Goal: Task Accomplishment & Management: Manage account settings

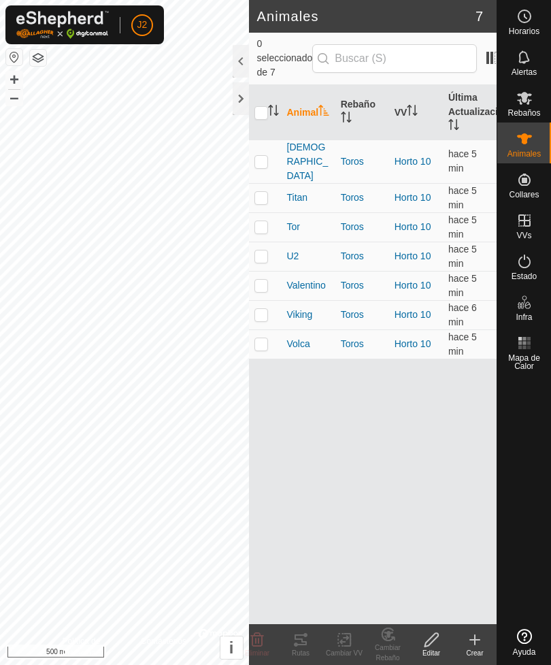
click at [235, 102] on div at bounding box center [241, 98] width 16 height 33
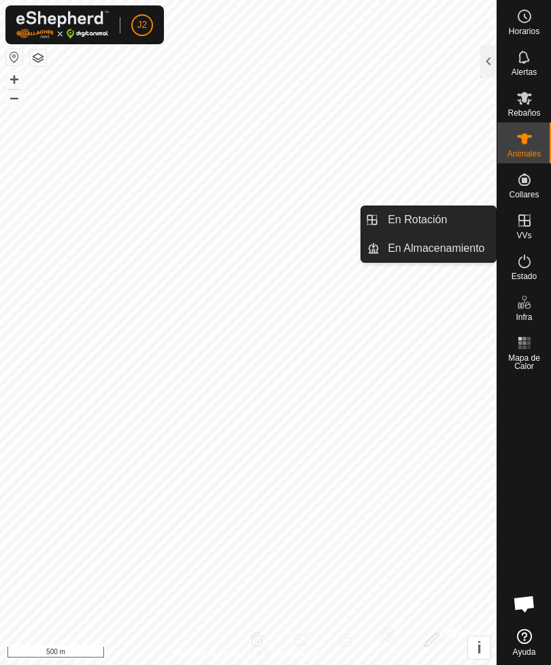
click at [433, 220] on span "En Rotación" at bounding box center [417, 220] width 59 height 16
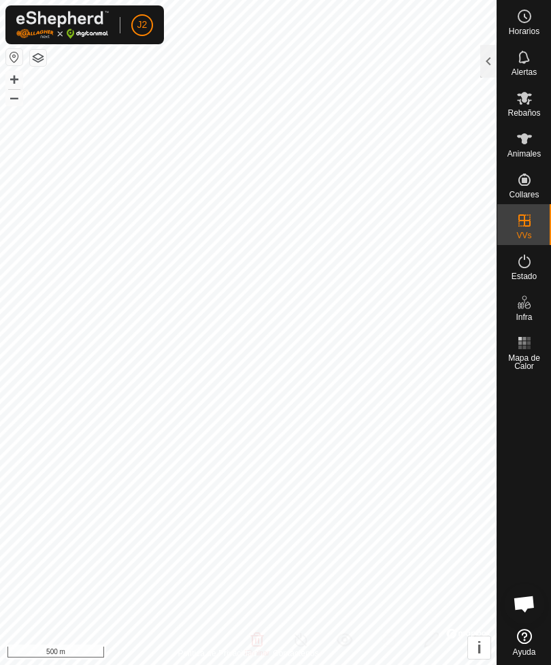
click at [485, 64] on div at bounding box center [488, 61] width 16 height 33
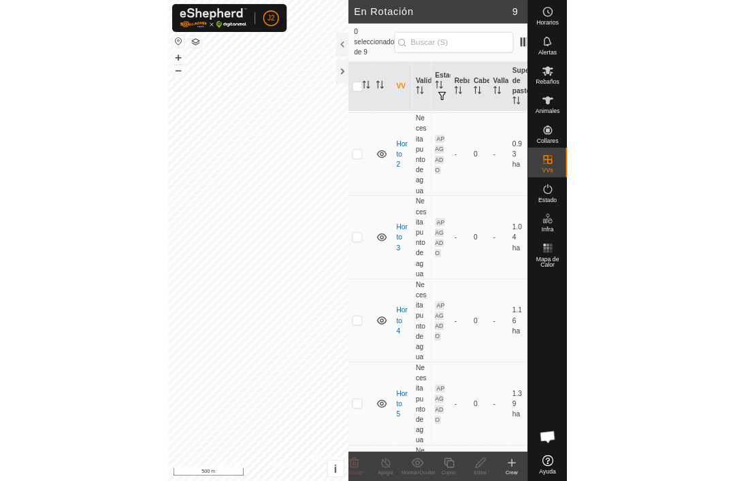
scroll to position [286, 0]
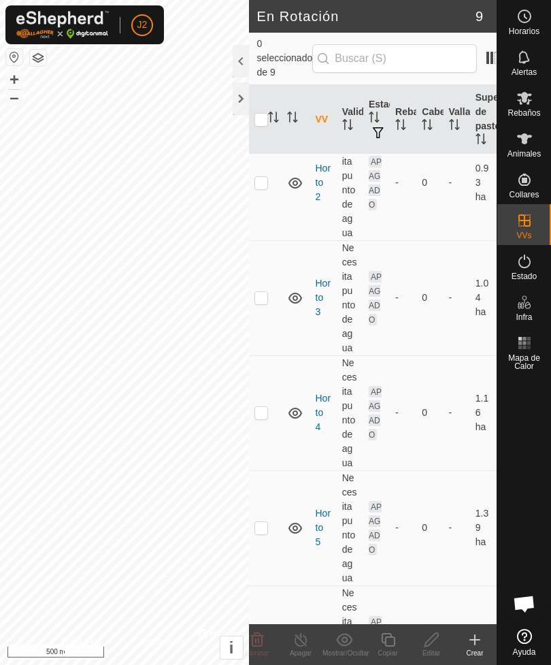
click at [481, 638] on icon at bounding box center [475, 639] width 16 height 16
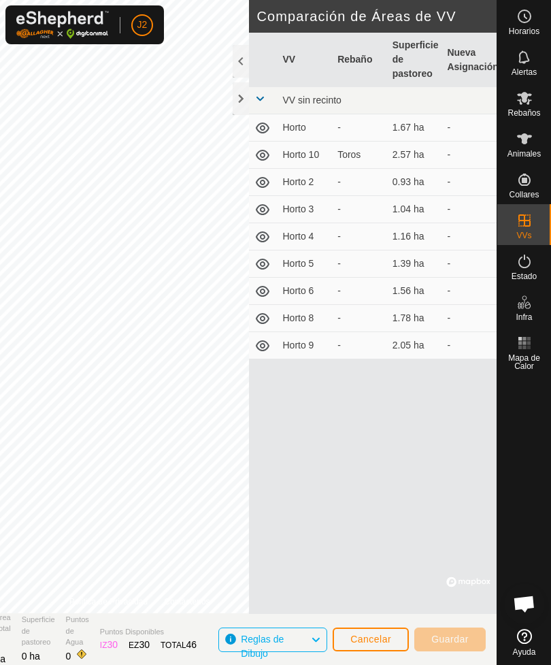
click at [242, 98] on div at bounding box center [241, 98] width 16 height 33
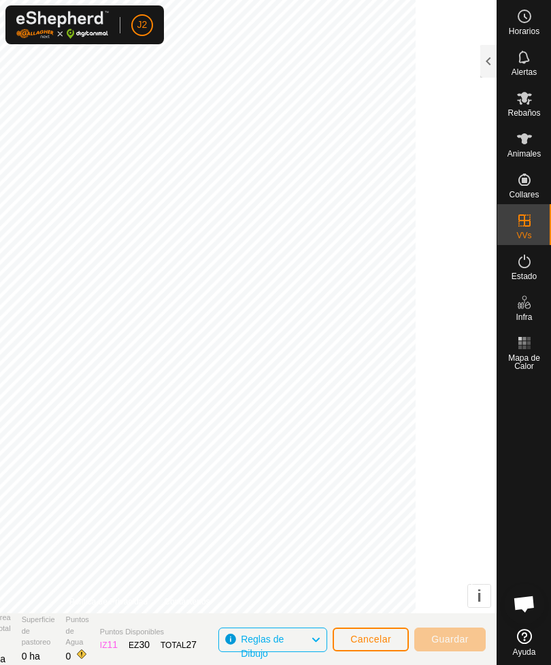
click at [385, 632] on button "Cancelar" at bounding box center [371, 639] width 76 height 24
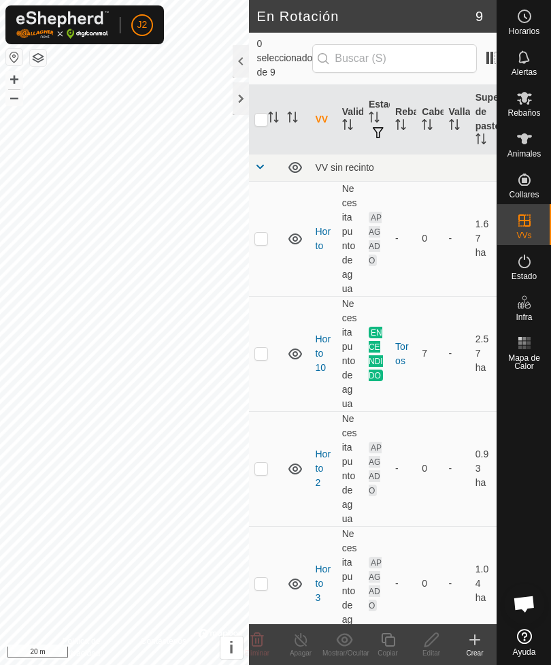
click at [483, 650] on div "Crear" at bounding box center [475, 653] width 44 height 10
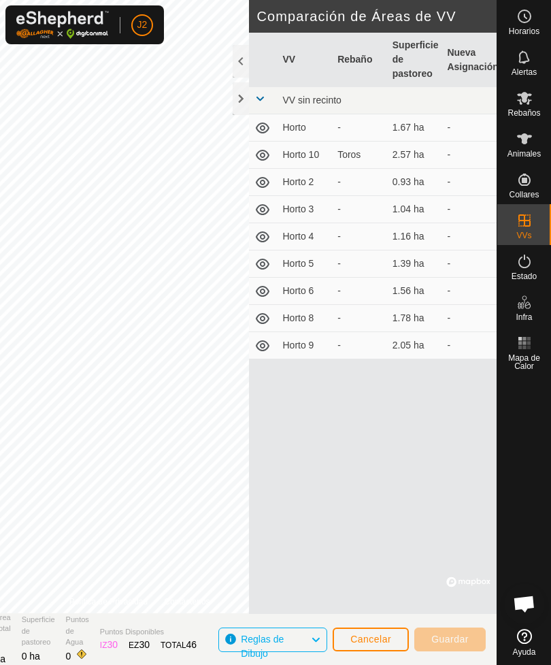
click at [235, 99] on div at bounding box center [241, 98] width 16 height 33
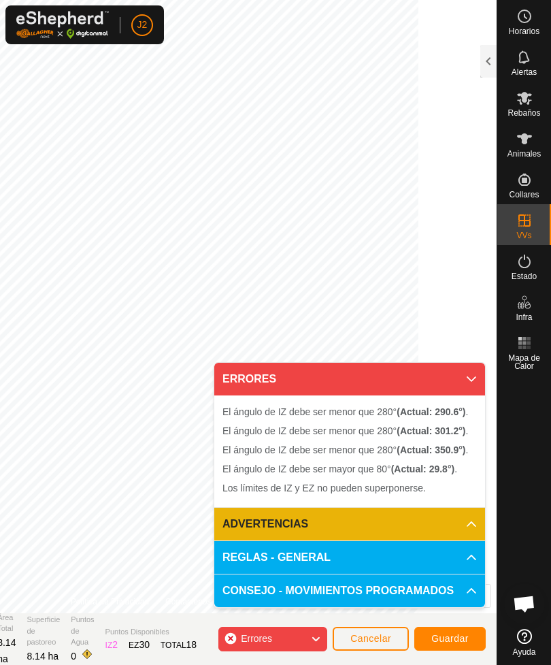
click at [389, 633] on span "Cancelar" at bounding box center [370, 638] width 41 height 11
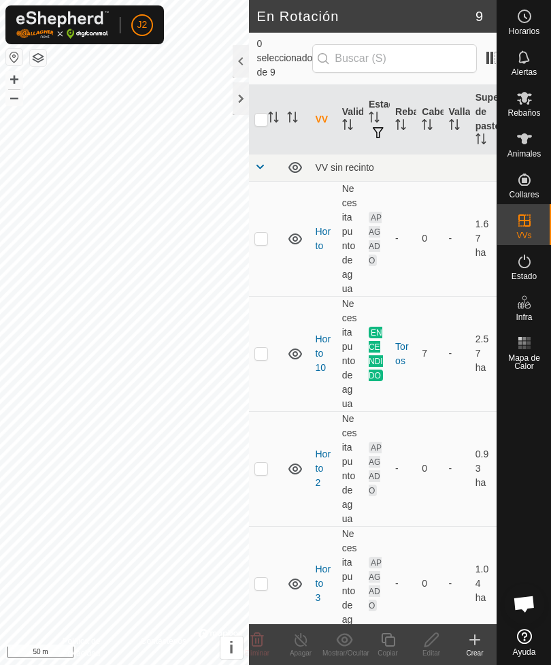
click at [480, 643] on icon at bounding box center [475, 639] width 16 height 16
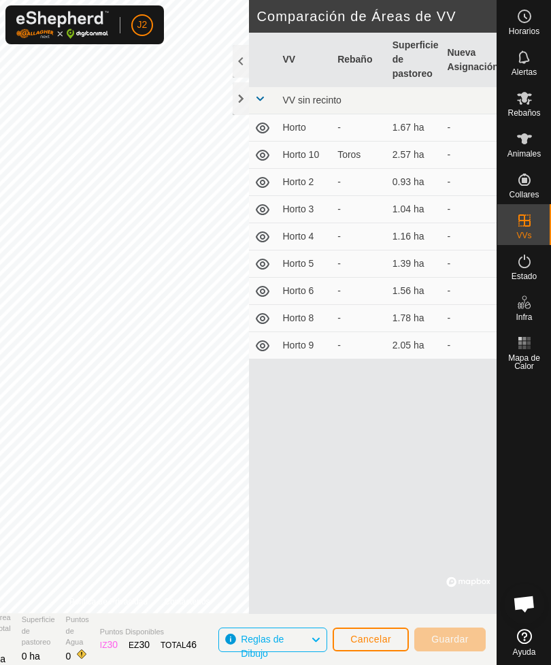
click at [243, 95] on div at bounding box center [241, 98] width 16 height 33
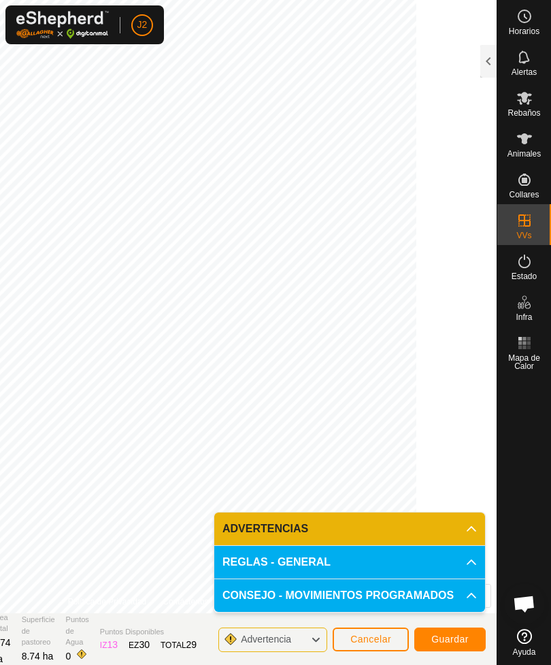
click at [456, 637] on span "Guardar" at bounding box center [449, 638] width 37 height 11
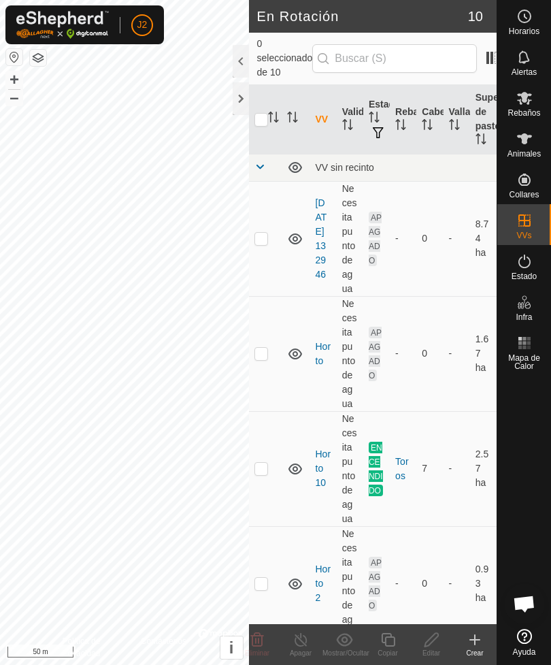
click at [323, 211] on link "[DATE] 132946" at bounding box center [322, 238] width 12 height 82
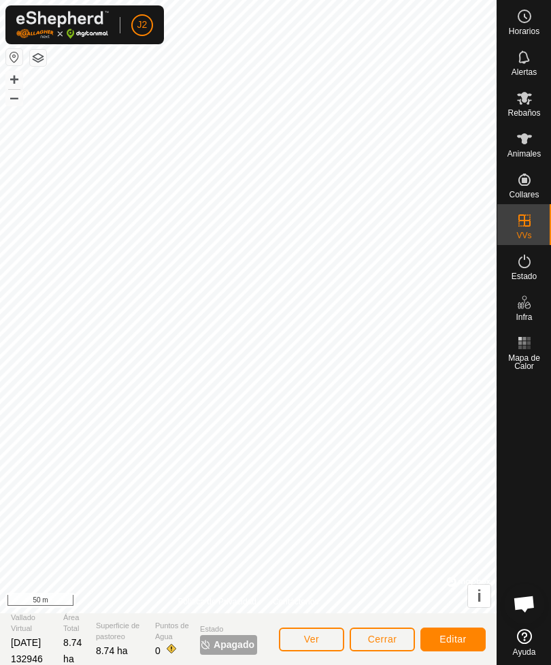
click at [466, 633] on span "Editar" at bounding box center [453, 638] width 27 height 11
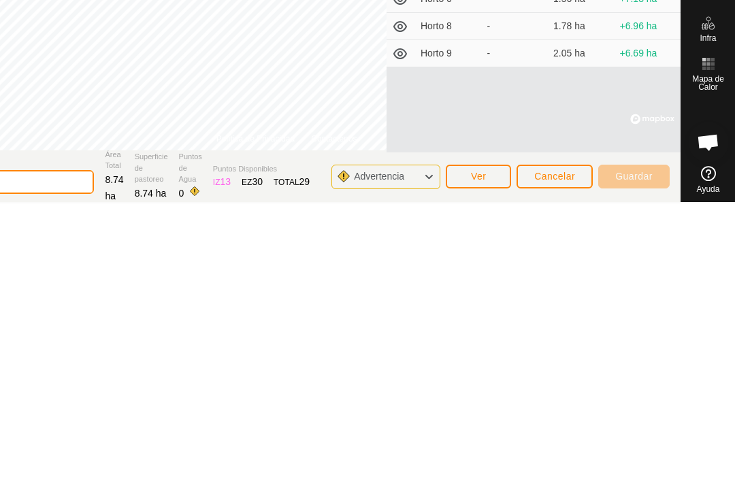
type input "2"
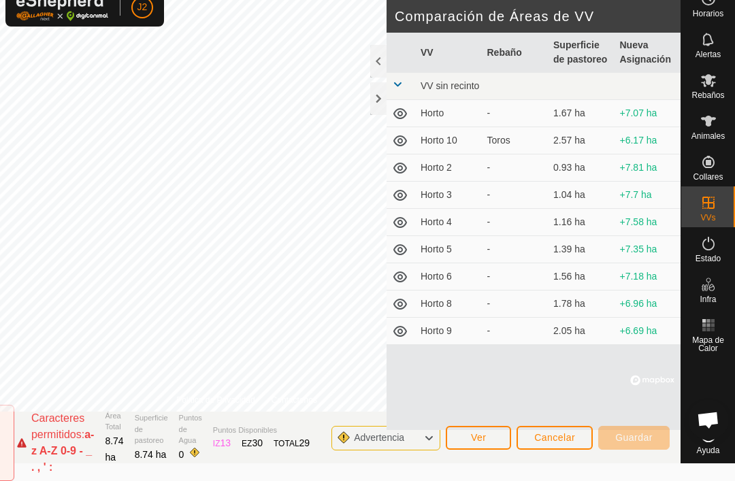
click at [84, 435] on span "Caracteres permitidos:" at bounding box center [57, 426] width 53 height 28
click at [482, 442] on span "Ver" at bounding box center [479, 437] width 16 height 11
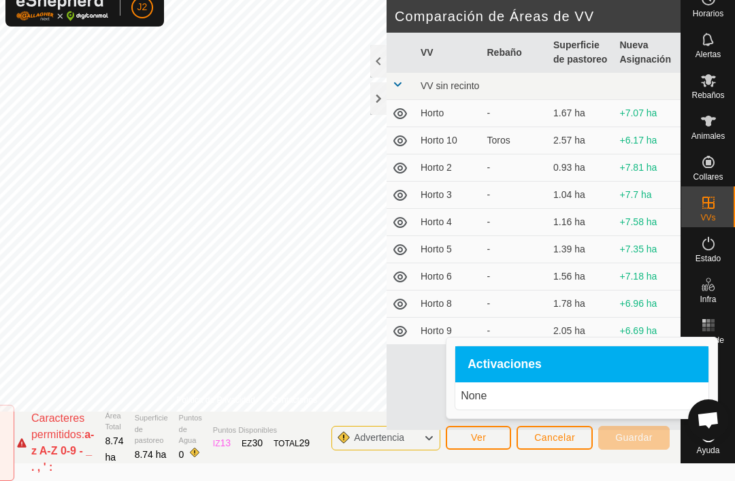
click at [416, 399] on div "VV Rebaño Superficie de pastoreo Nueva Asignación VV sin recinto Horto - 1.67 h…" at bounding box center [533, 231] width 294 height 397
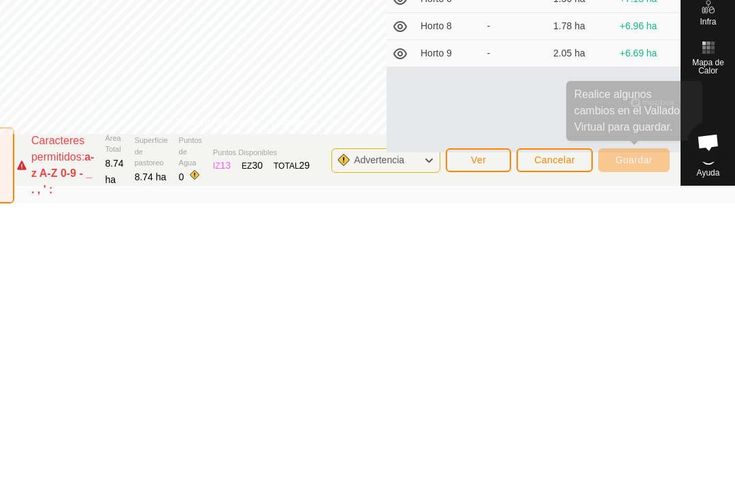
type input "Grilló1Grillo 1"
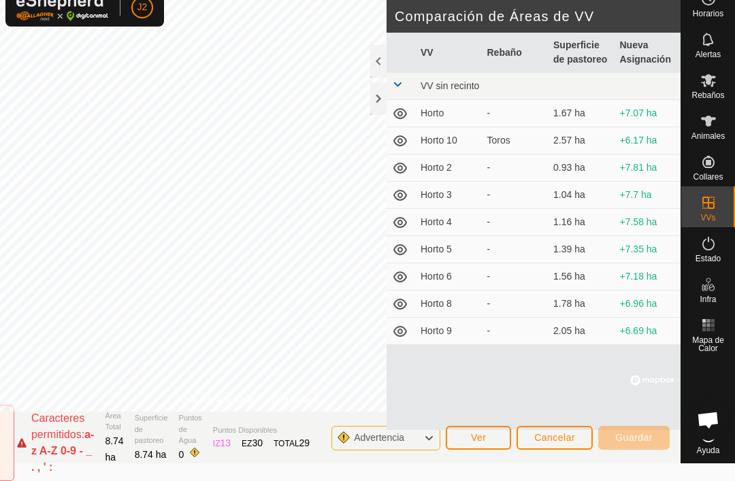
click at [84, 439] on span "Caracteres permitidos:" at bounding box center [57, 426] width 53 height 28
click at [550, 436] on span "Cancelar" at bounding box center [554, 437] width 41 height 11
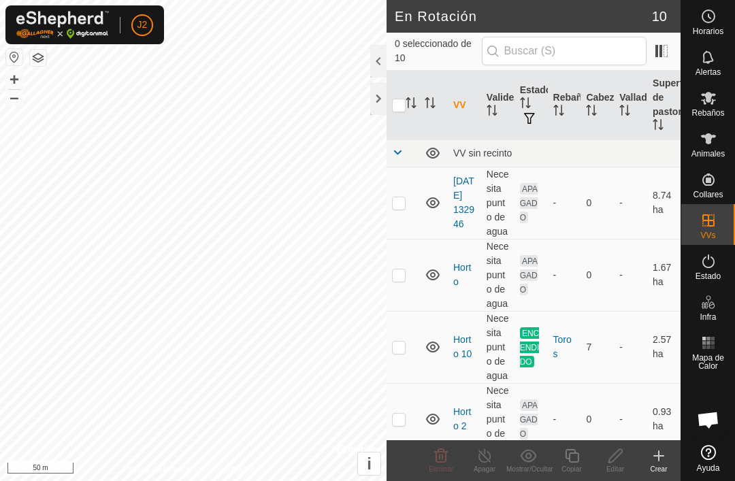
click at [403, 203] on p-checkbox at bounding box center [399, 202] width 14 height 11
checkbox input "true"
click at [550, 458] on icon at bounding box center [615, 456] width 17 height 16
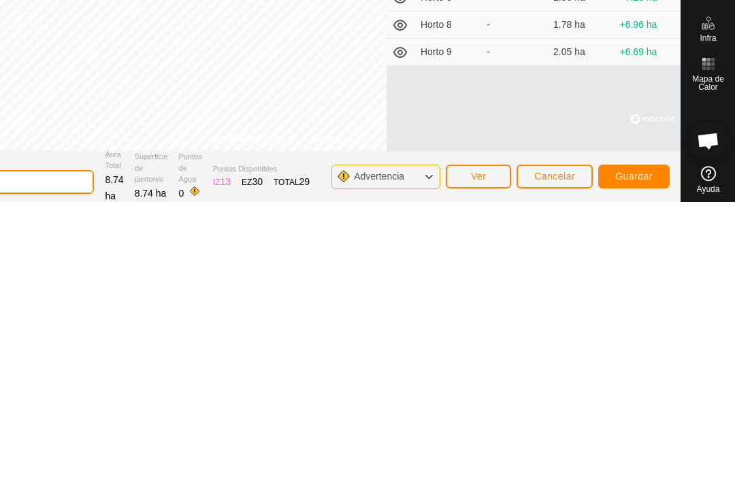
scroll to position [1, 0]
type input "2"
type input "Grillo 1"
click at [550, 448] on span "Guardar" at bounding box center [633, 453] width 37 height 11
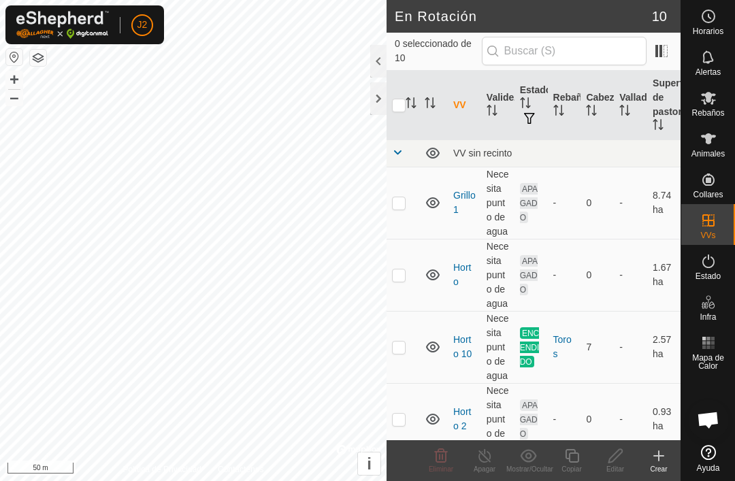
click at [376, 101] on div at bounding box center [378, 98] width 16 height 33
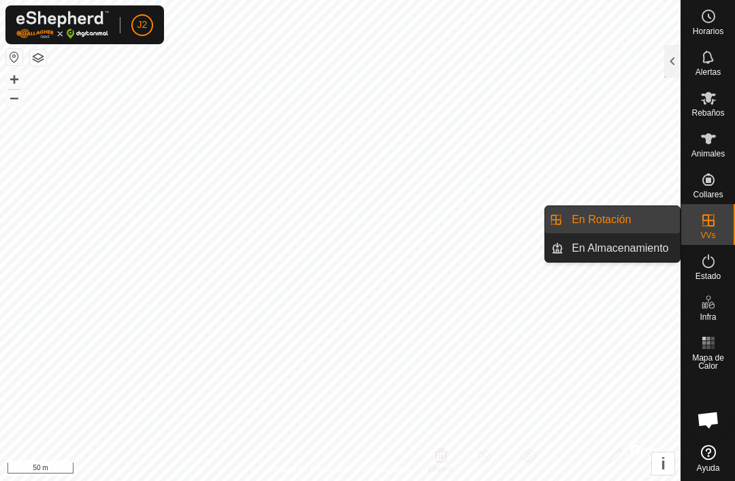
click at [550, 216] on span "En Rotación" at bounding box center [601, 220] width 59 height 16
click at [550, 62] on div at bounding box center [672, 61] width 16 height 33
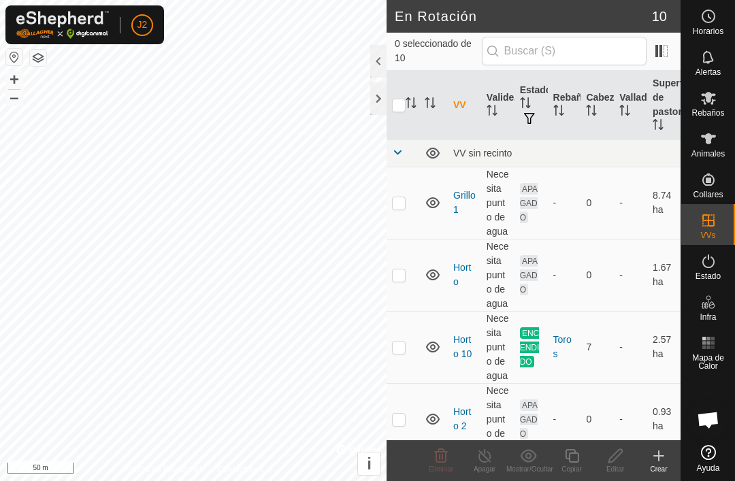
click at [378, 101] on div at bounding box center [378, 98] width 16 height 33
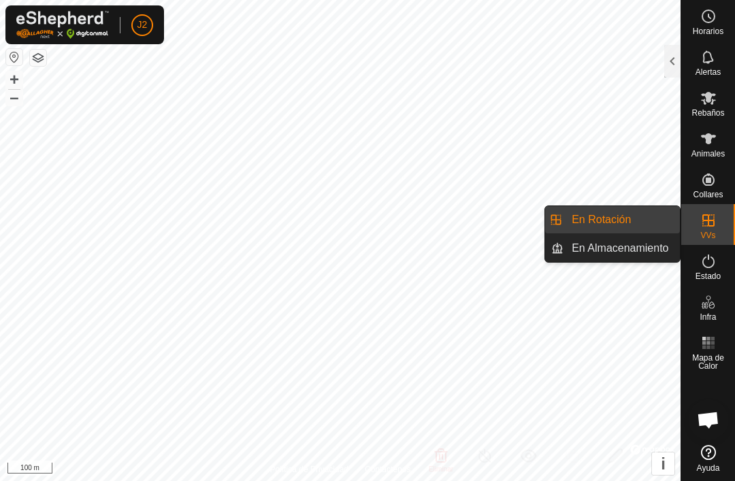
click at [550, 218] on span "En Rotación" at bounding box center [601, 220] width 59 height 16
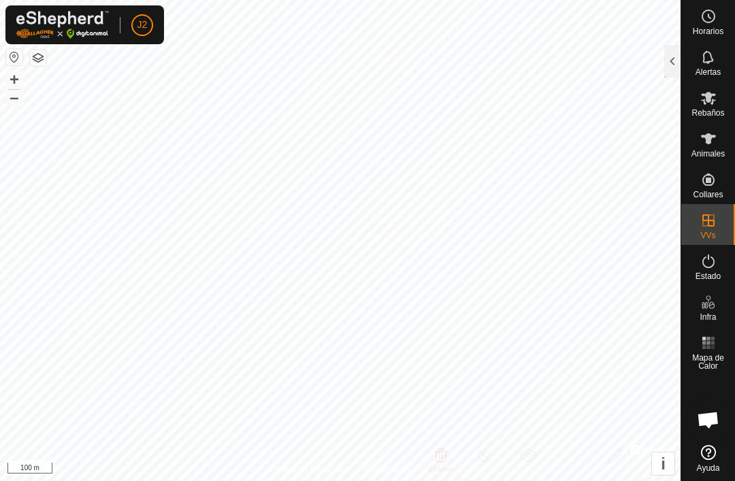
click at [550, 62] on div at bounding box center [672, 61] width 16 height 33
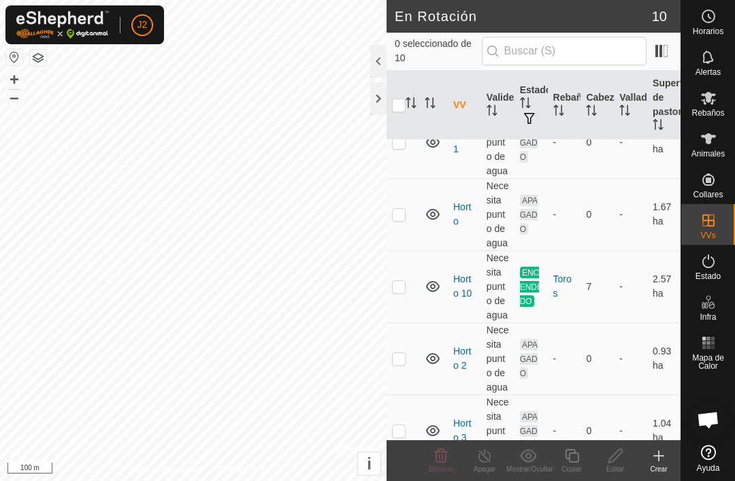
scroll to position [63, 0]
click at [396, 211] on p-checkbox at bounding box center [399, 212] width 14 height 11
checkbox input "true"
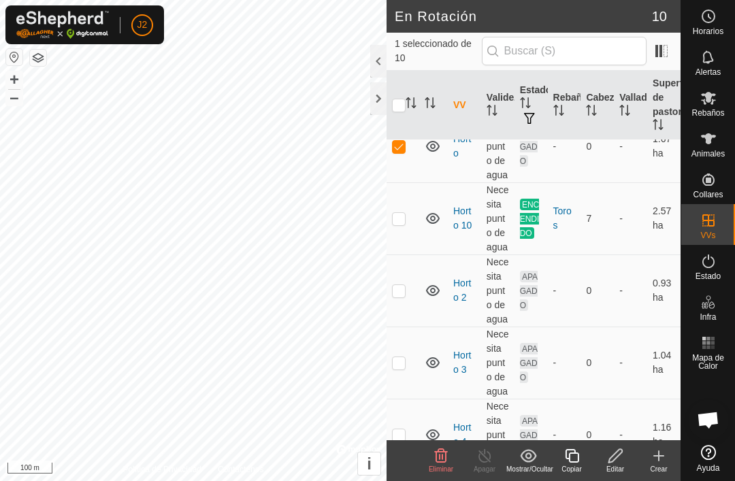
scroll to position [132, 0]
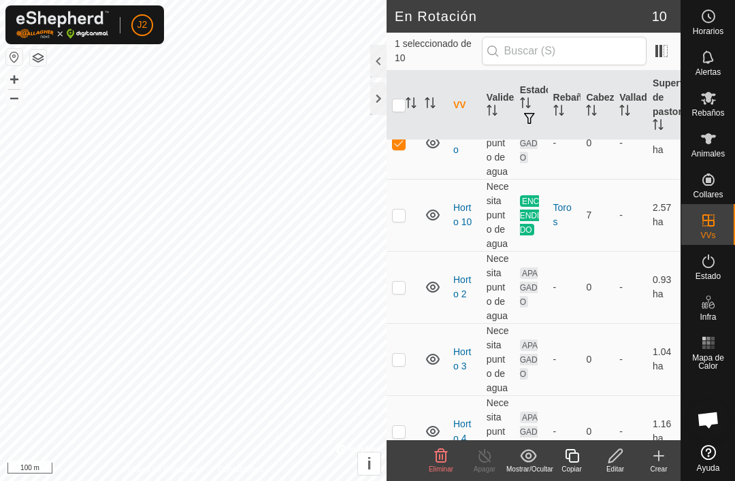
click at [393, 288] on p-checkbox at bounding box center [399, 287] width 14 height 11
checkbox input "true"
click at [403, 360] on p-checkbox at bounding box center [399, 359] width 14 height 11
checkbox input "true"
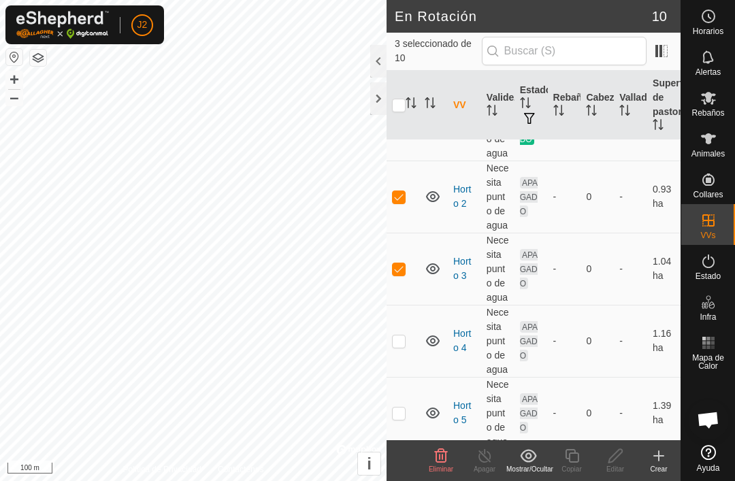
scroll to position [226, 0]
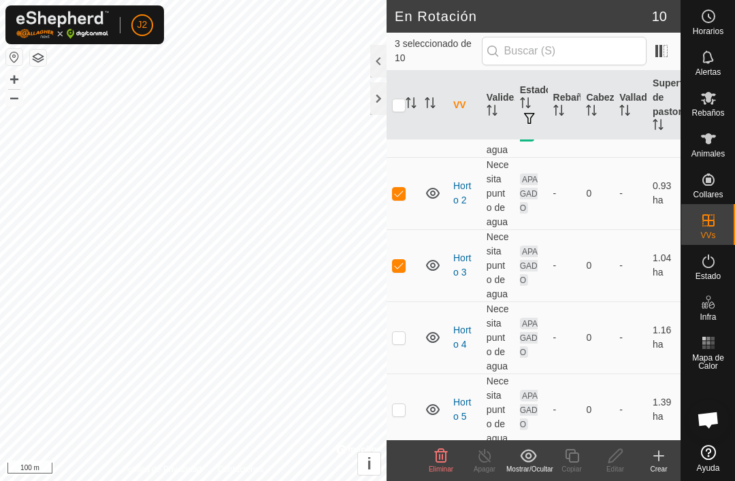
click at [398, 337] on p-checkbox at bounding box center [399, 337] width 14 height 11
checkbox input "true"
click at [397, 401] on td at bounding box center [402, 410] width 33 height 72
checkbox input "true"
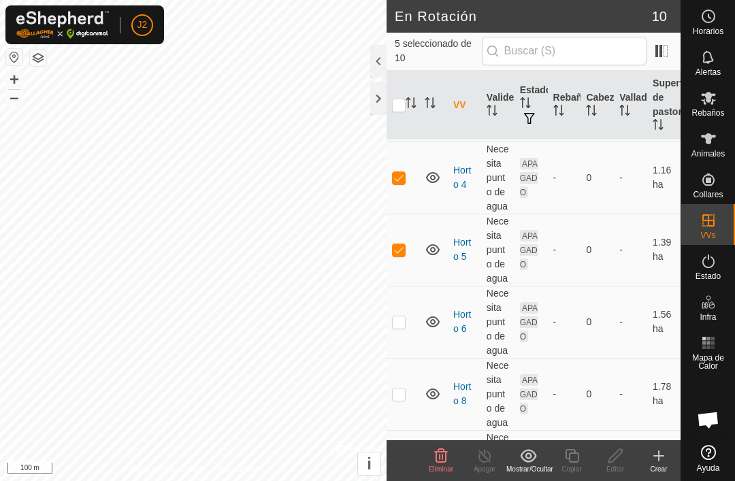
scroll to position [395, 0]
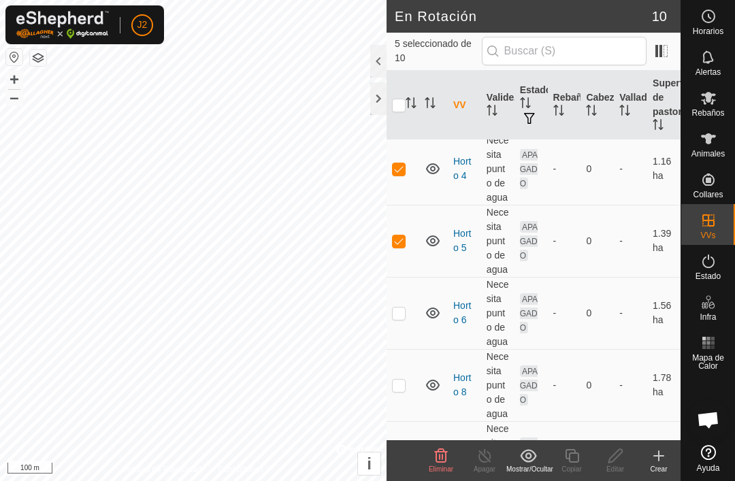
click at [399, 312] on p-checkbox at bounding box center [399, 313] width 14 height 11
checkbox input "true"
click at [400, 382] on p-checkbox at bounding box center [399, 385] width 14 height 11
checkbox input "true"
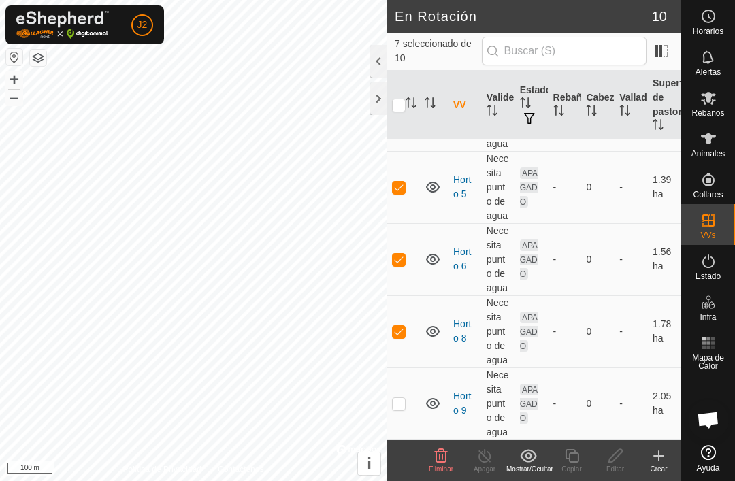
scroll to position [448, 0]
click at [405, 399] on p-checkbox at bounding box center [399, 403] width 14 height 11
checkbox input "true"
click at [440, 458] on icon at bounding box center [441, 455] width 13 height 14
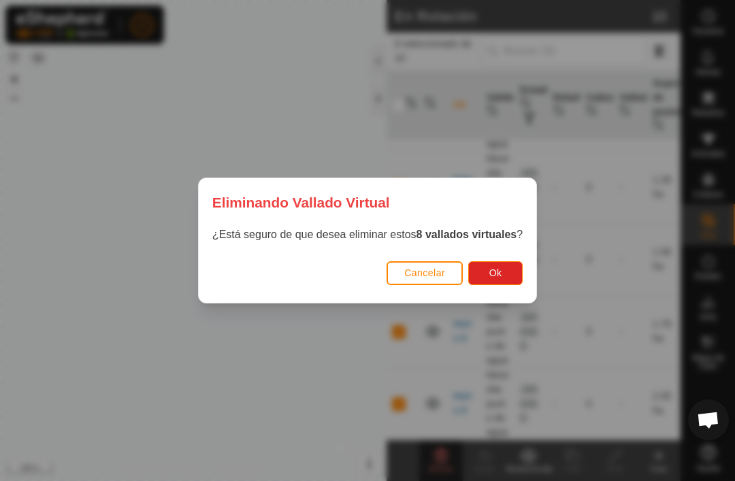
click at [509, 267] on button "Ok" at bounding box center [495, 273] width 54 height 24
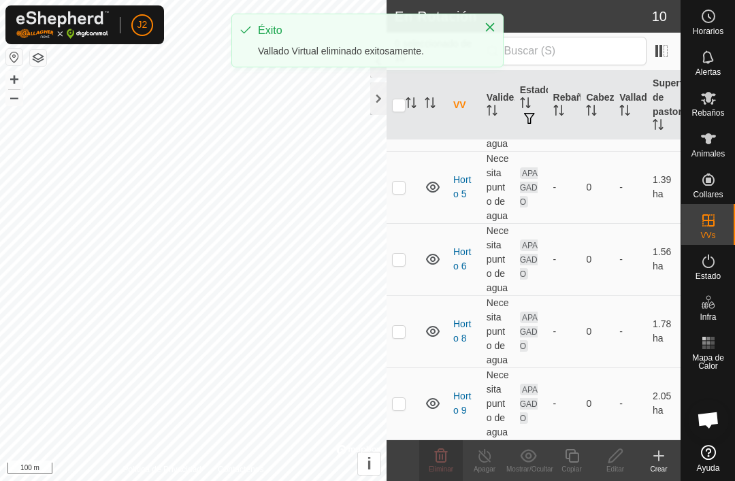
checkbox input "false"
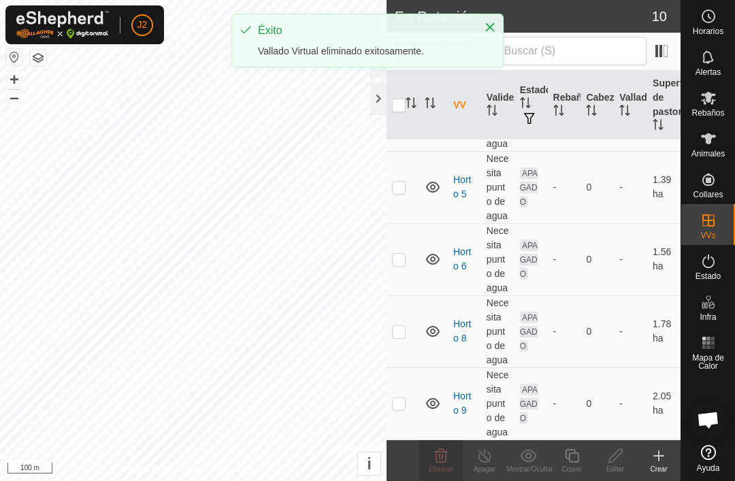
checkbox input "false"
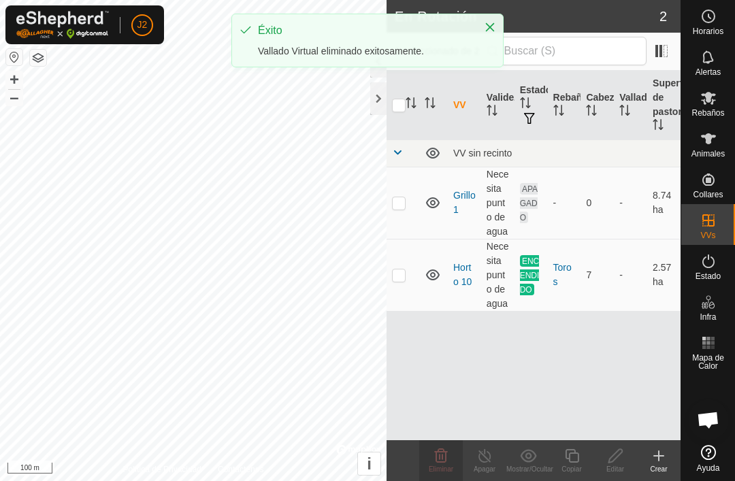
scroll to position [0, 0]
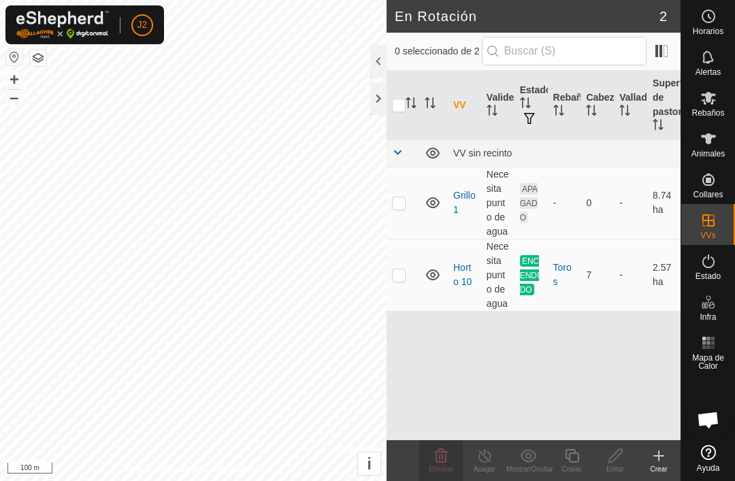
click at [375, 97] on div at bounding box center [378, 98] width 16 height 33
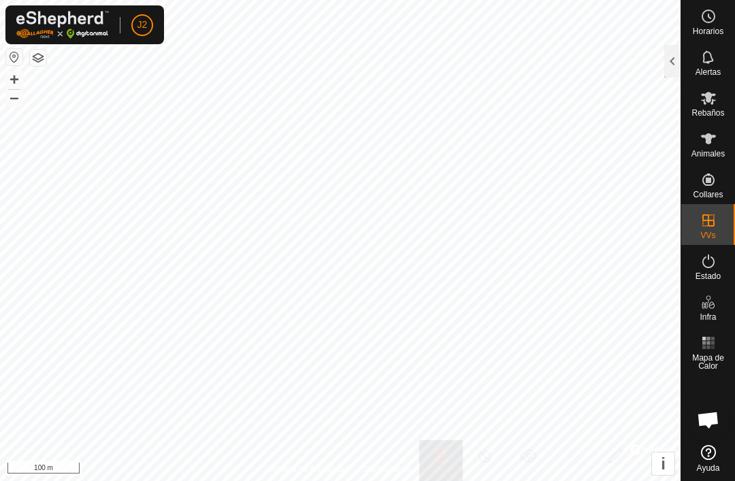
click at [550, 61] on div at bounding box center [672, 61] width 16 height 33
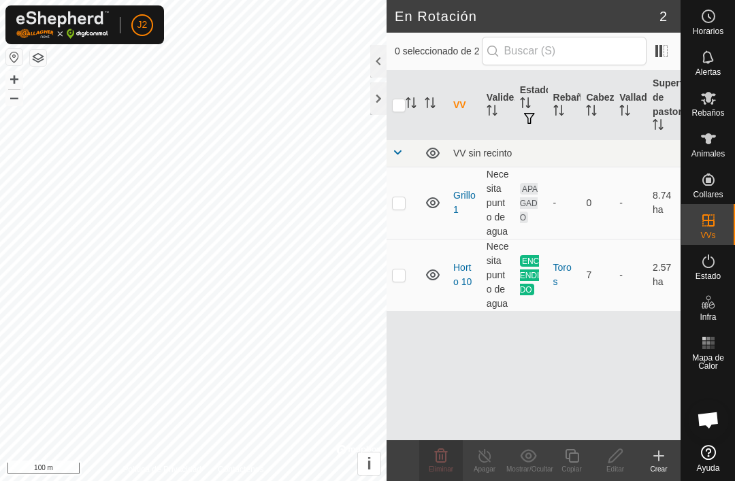
click at [550, 456] on icon at bounding box center [658, 456] width 16 height 16
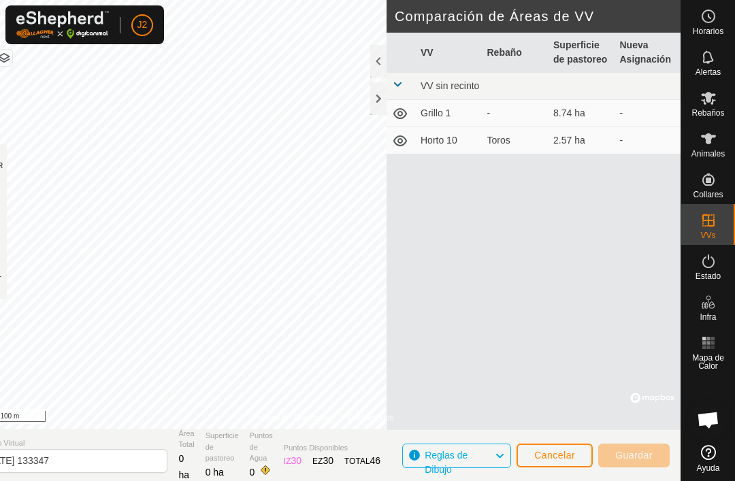
click at [550, 454] on span "Cancelar" at bounding box center [554, 455] width 41 height 11
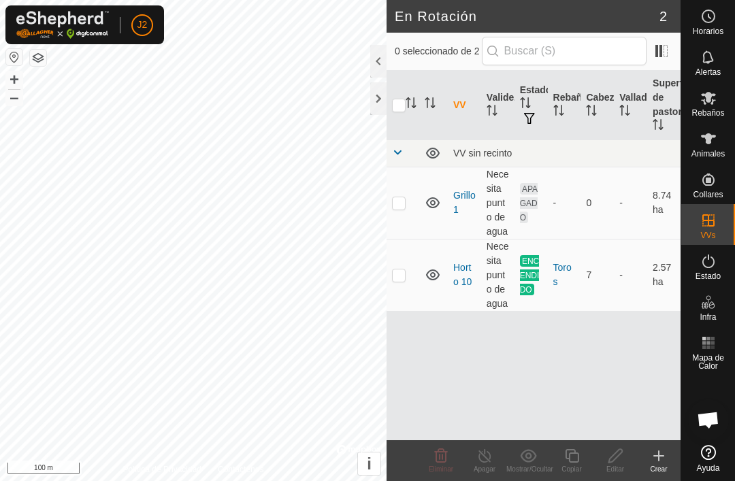
click at [400, 201] on p-checkbox at bounding box center [399, 202] width 14 height 11
checkbox input "true"
click at [550, 453] on icon at bounding box center [572, 456] width 14 height 14
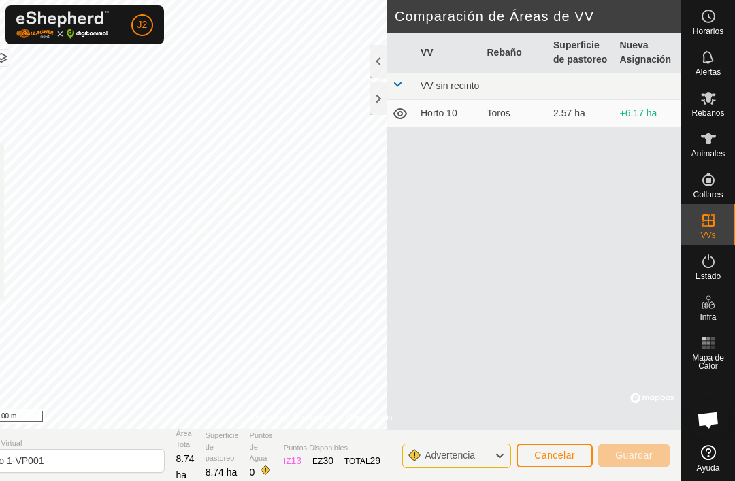
click at [383, 101] on div at bounding box center [378, 98] width 16 height 33
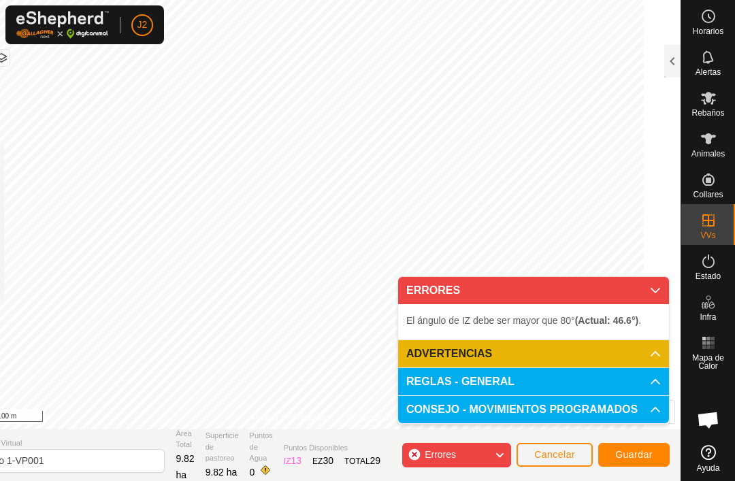
click at [550, 287] on icon at bounding box center [655, 290] width 11 height 11
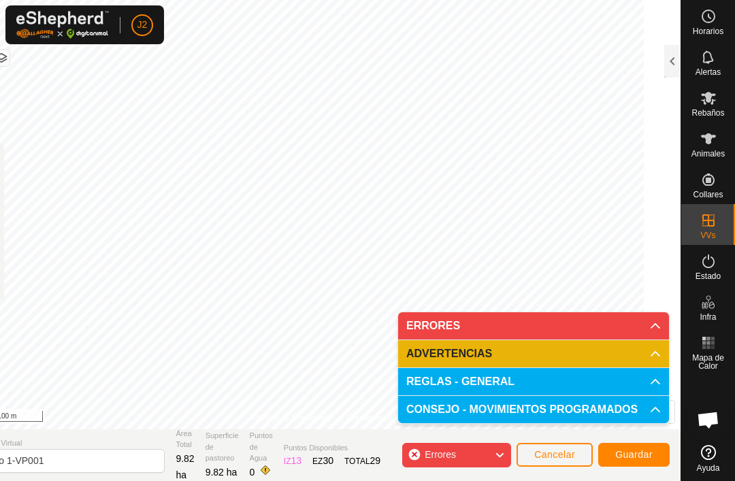
click at [493, 452] on div "Errores" at bounding box center [456, 455] width 109 height 24
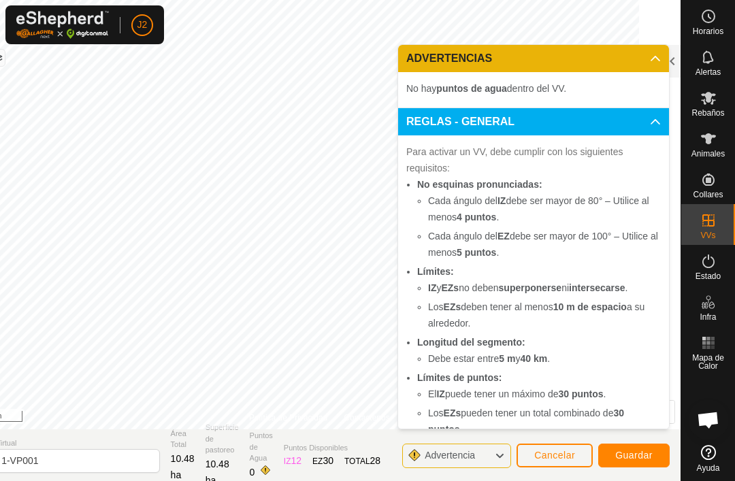
click at [550, 45] on p-accordion-header "ADVERTENCIAS" at bounding box center [533, 58] width 271 height 27
click at [499, 452] on icon at bounding box center [499, 456] width 11 height 18
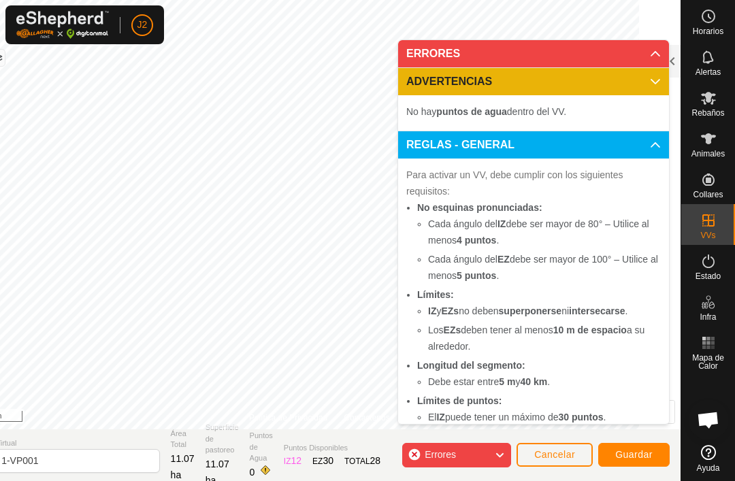
click at [499, 451] on icon at bounding box center [499, 455] width 11 height 18
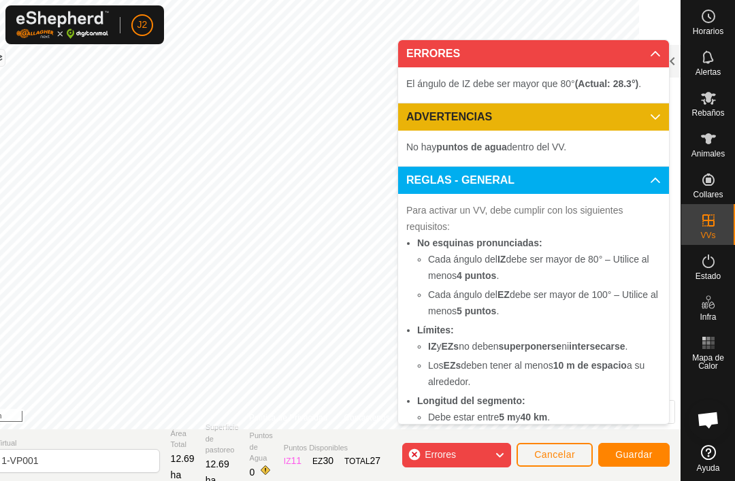
click at [499, 455] on icon at bounding box center [499, 455] width 11 height 18
click at [501, 455] on icon at bounding box center [499, 455] width 11 height 18
click at [495, 455] on icon at bounding box center [499, 455] width 11 height 18
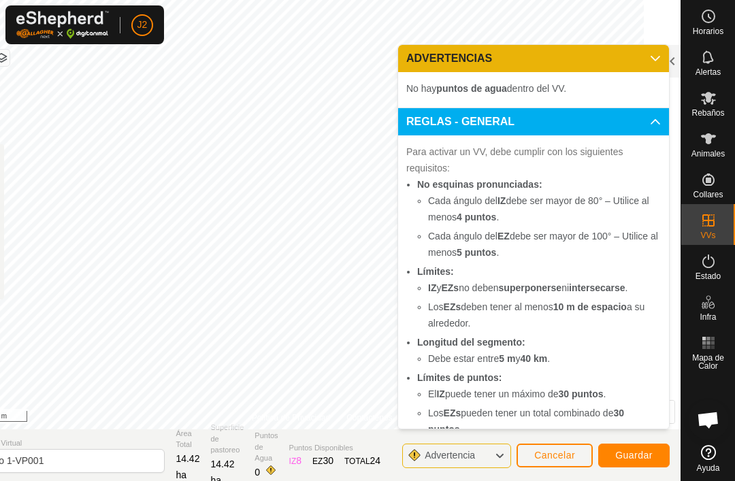
click at [497, 450] on icon at bounding box center [499, 456] width 11 height 18
click at [501, 451] on icon at bounding box center [499, 456] width 11 height 18
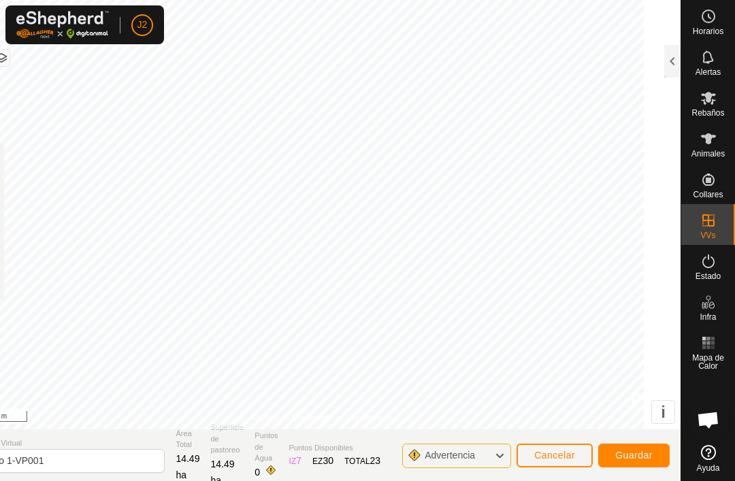
click at [512, 445] on div "Advertencia Cancelar Guardar" at bounding box center [535, 455] width 267 height 33
click at [502, 452] on icon at bounding box center [499, 456] width 11 height 18
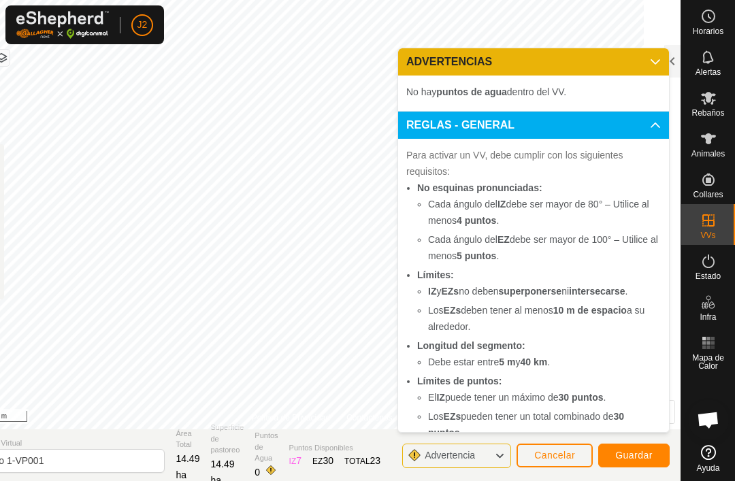
click at [550, 56] on icon at bounding box center [655, 61] width 11 height 11
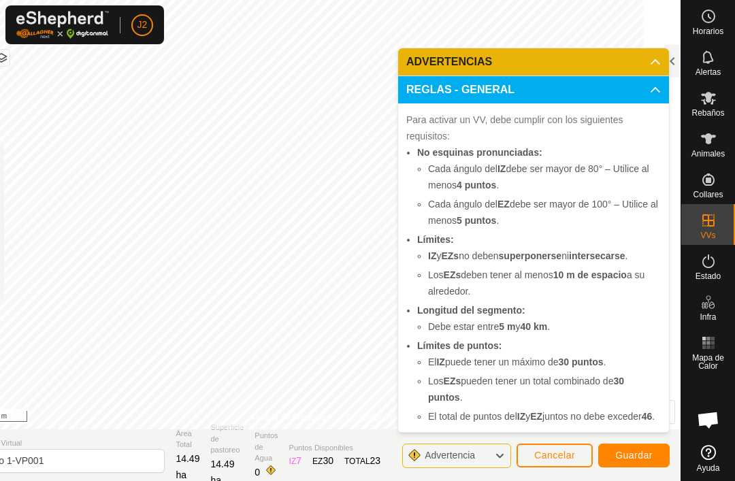
click at [550, 56] on icon at bounding box center [655, 61] width 11 height 11
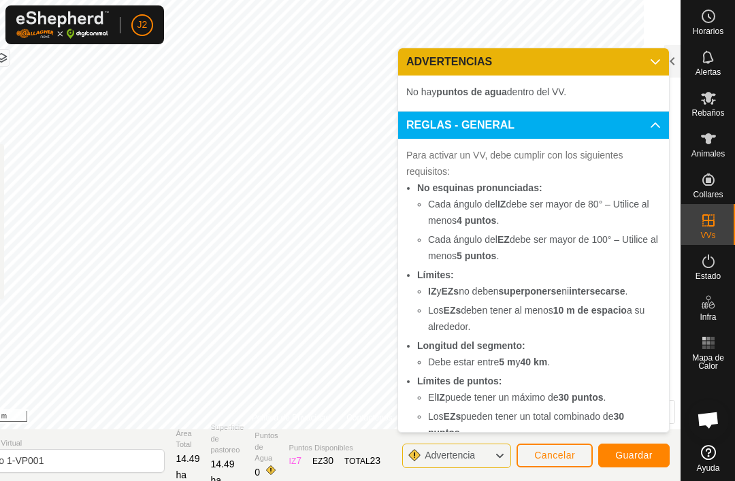
click at [500, 457] on icon at bounding box center [499, 456] width 11 height 18
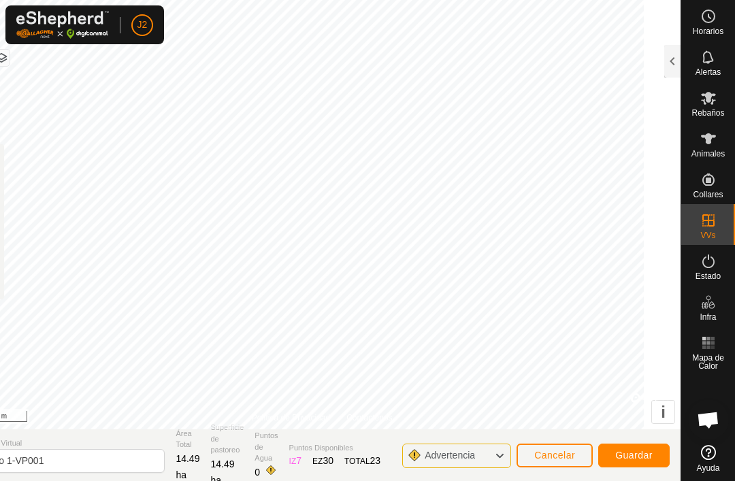
click at [550, 448] on button "Guardar" at bounding box center [633, 456] width 71 height 24
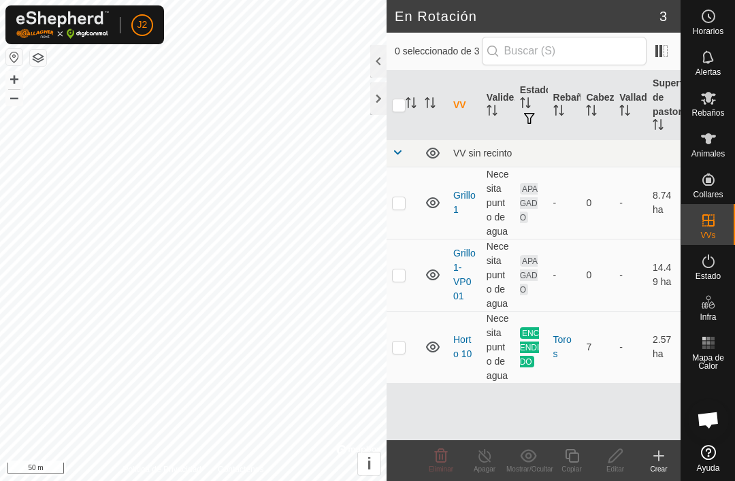
click at [400, 278] on p-checkbox at bounding box center [399, 274] width 14 height 11
checkbox input "true"
click at [550, 461] on icon at bounding box center [615, 456] width 17 height 16
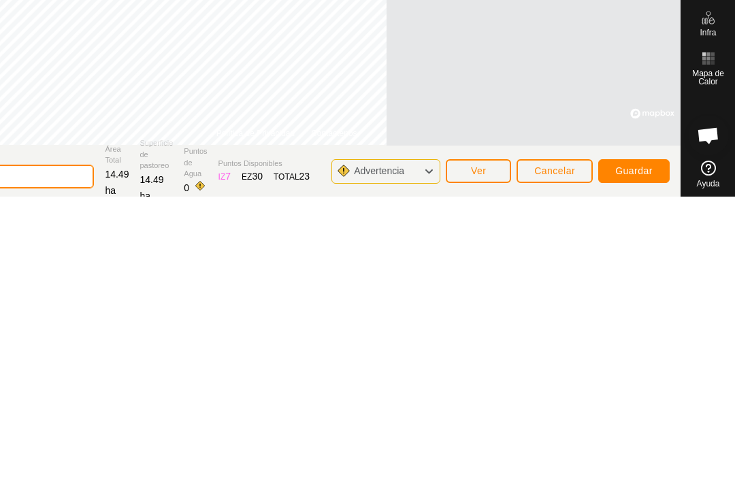
scroll to position [7, 0]
type input "Grillo 2"
click at [550, 443] on span "Guardar" at bounding box center [633, 448] width 37 height 11
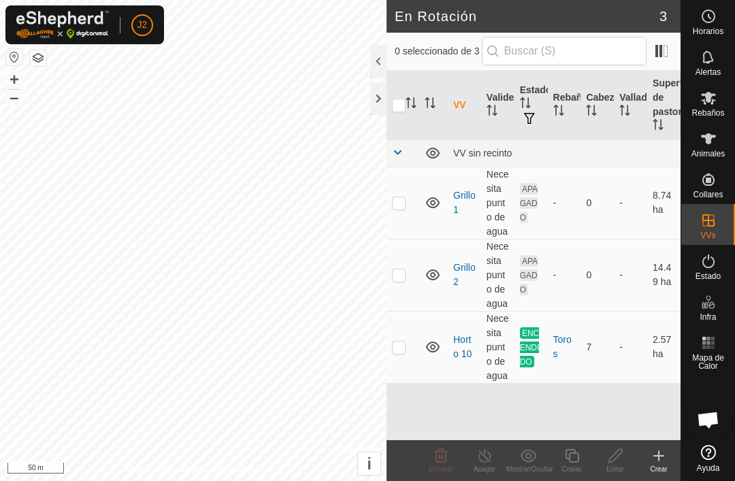
click at [372, 105] on div at bounding box center [378, 98] width 16 height 33
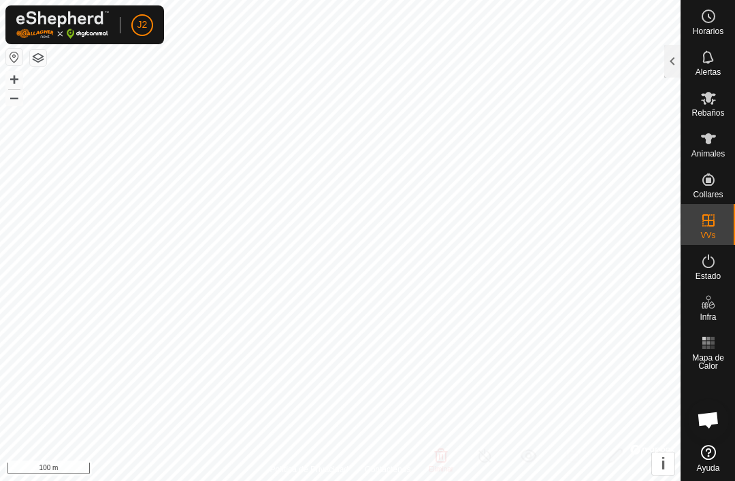
click at [550, 71] on div at bounding box center [672, 61] width 16 height 33
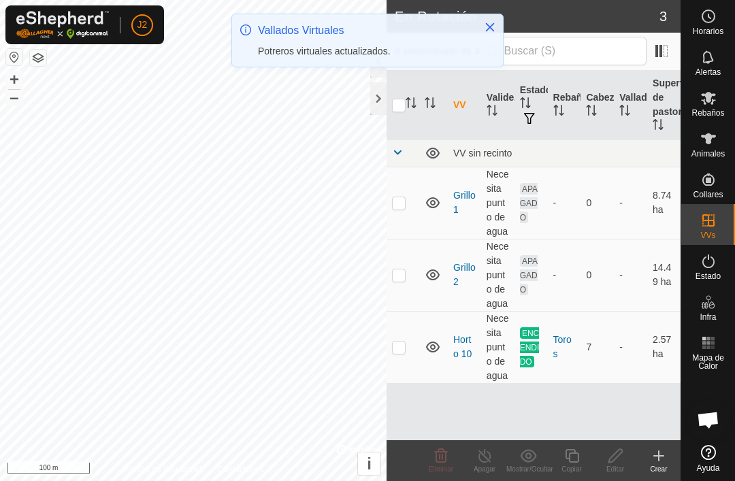
click at [371, 105] on div at bounding box center [378, 98] width 16 height 33
